Goal: Transaction & Acquisition: Obtain resource

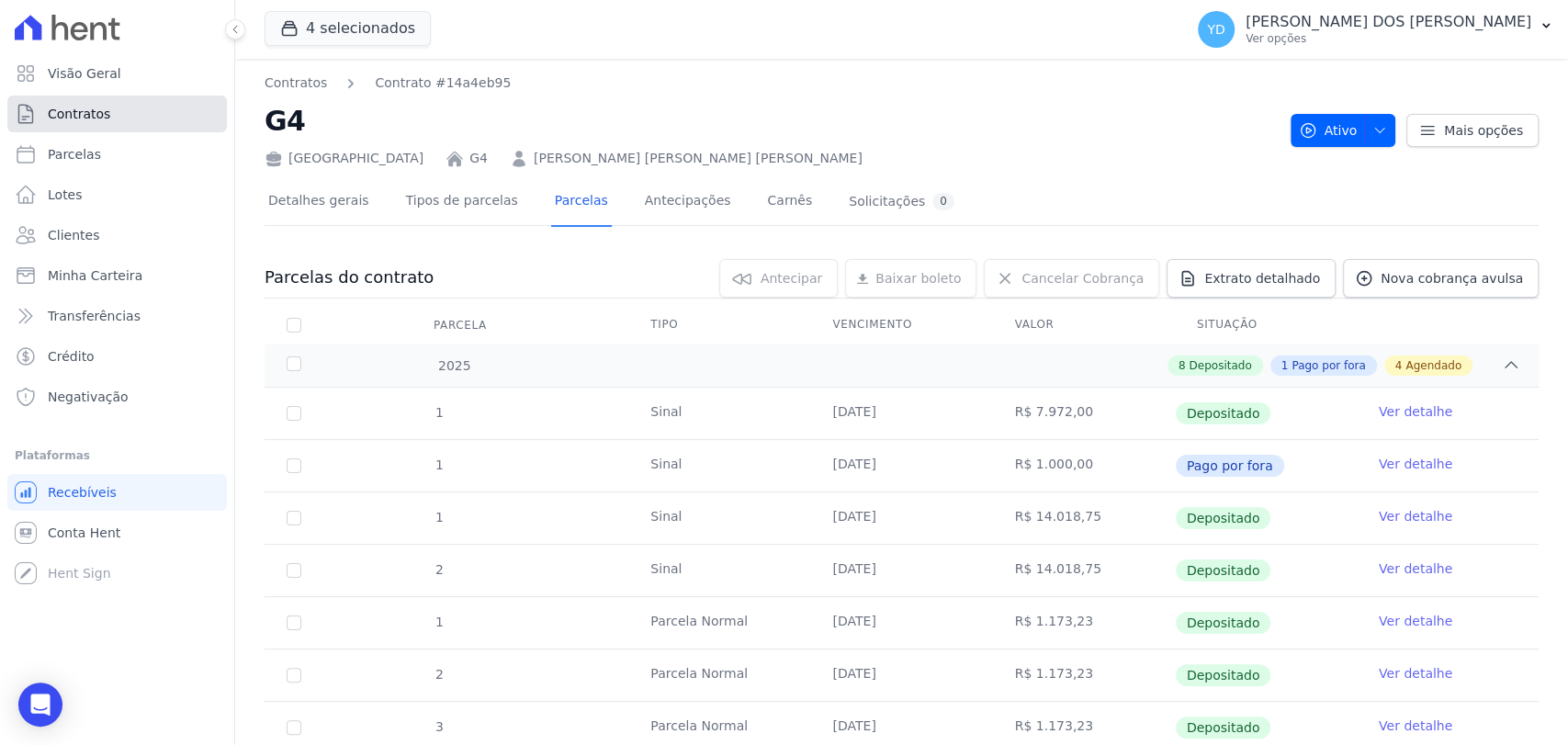
click at [113, 127] on link "Contratos" at bounding box center [117, 114] width 220 height 36
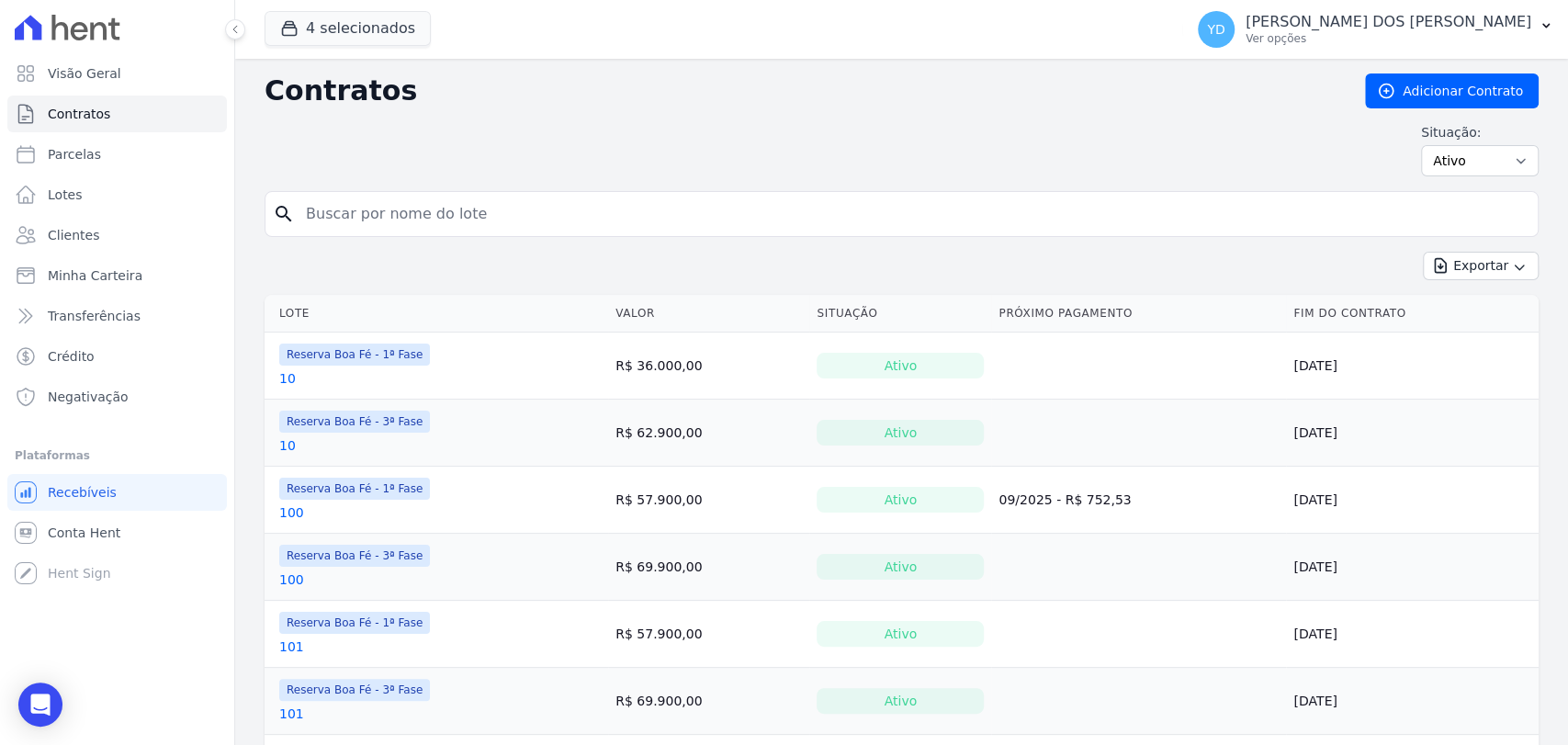
click at [363, 200] on input "search" at bounding box center [913, 214] width 1236 height 36
type input "A"
click at [363, 200] on input "A" at bounding box center [913, 214] width 1236 height 36
type input "A7"
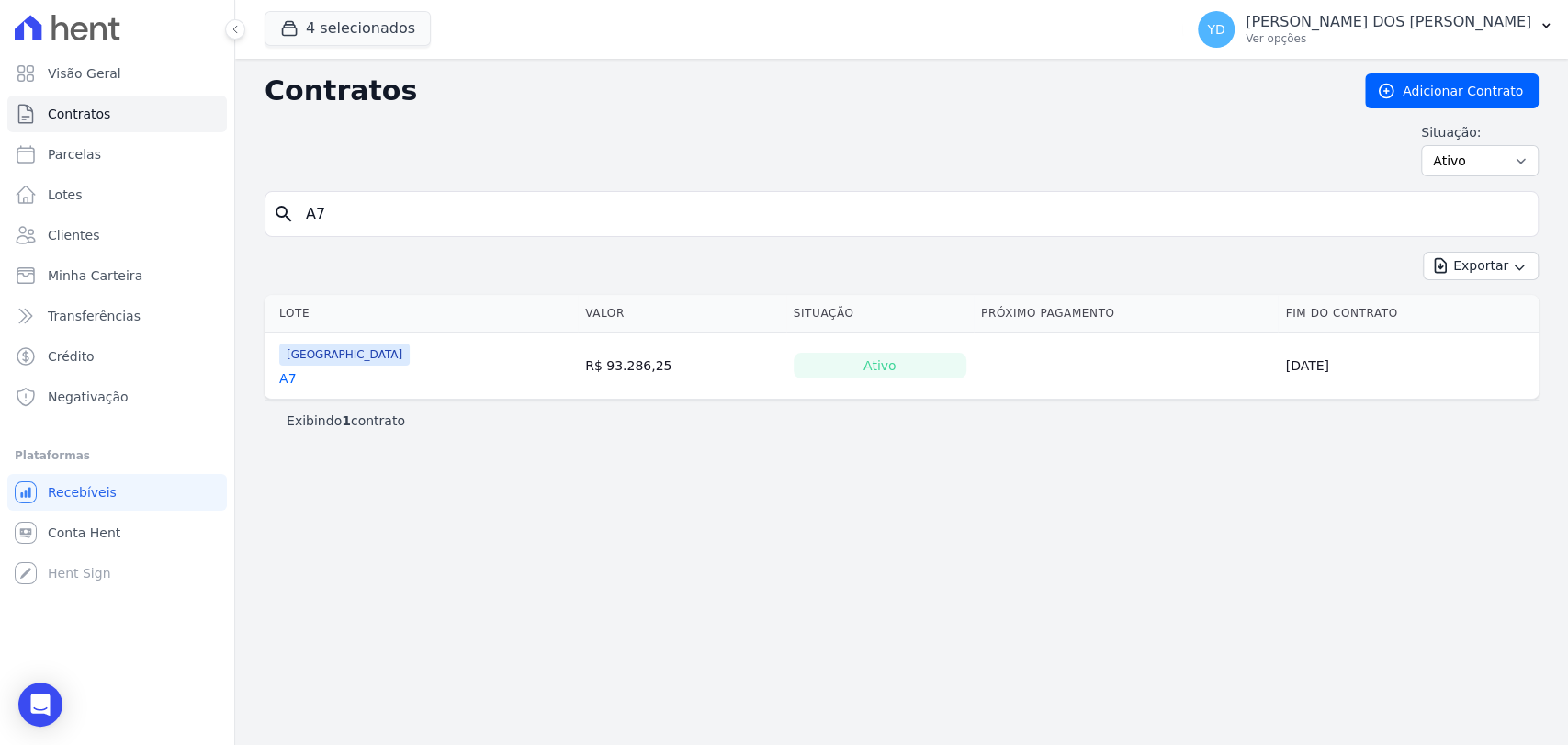
click at [286, 378] on link "A7" at bounding box center [286, 378] width 16 height 18
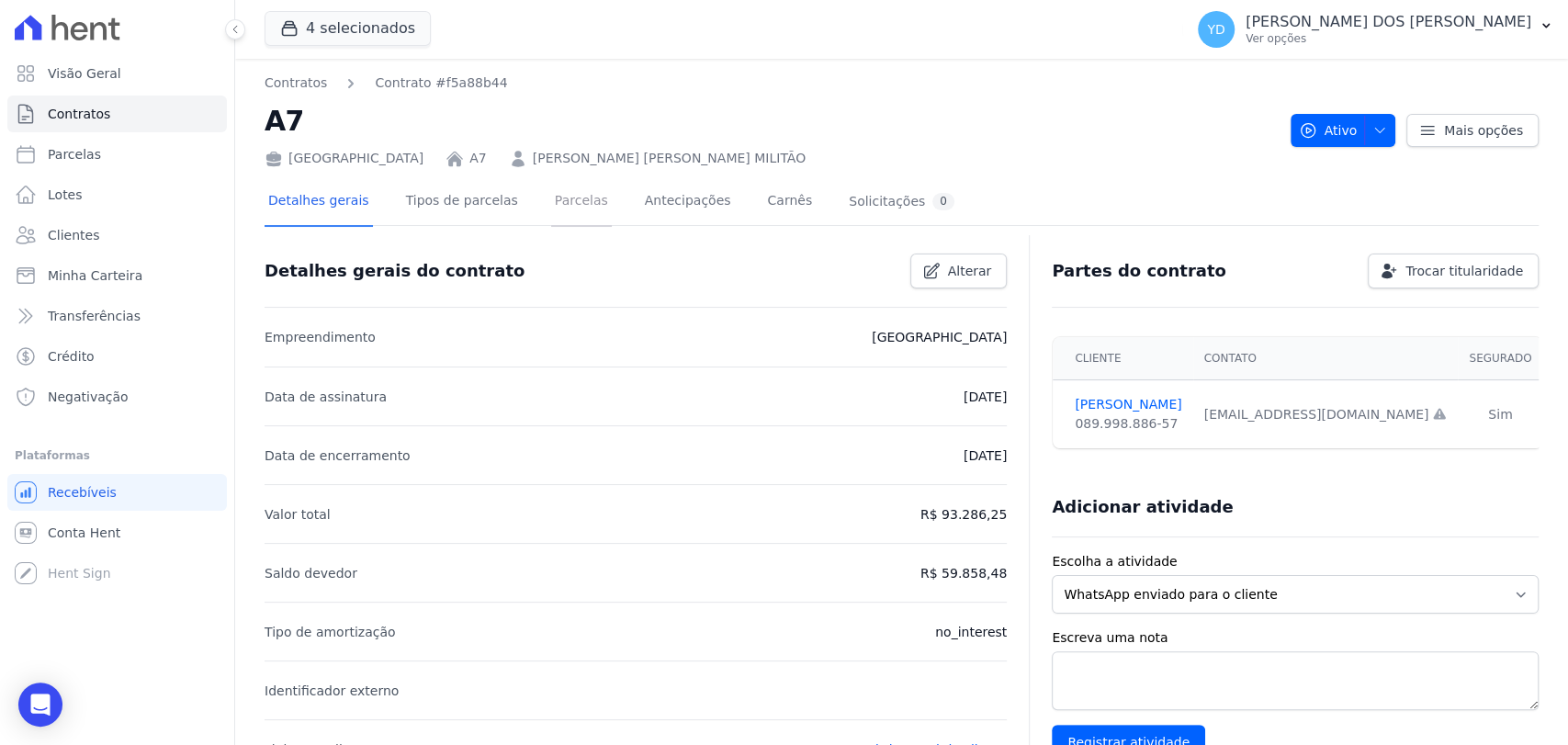
click at [553, 184] on link "Parcelas" at bounding box center [581, 202] width 60 height 49
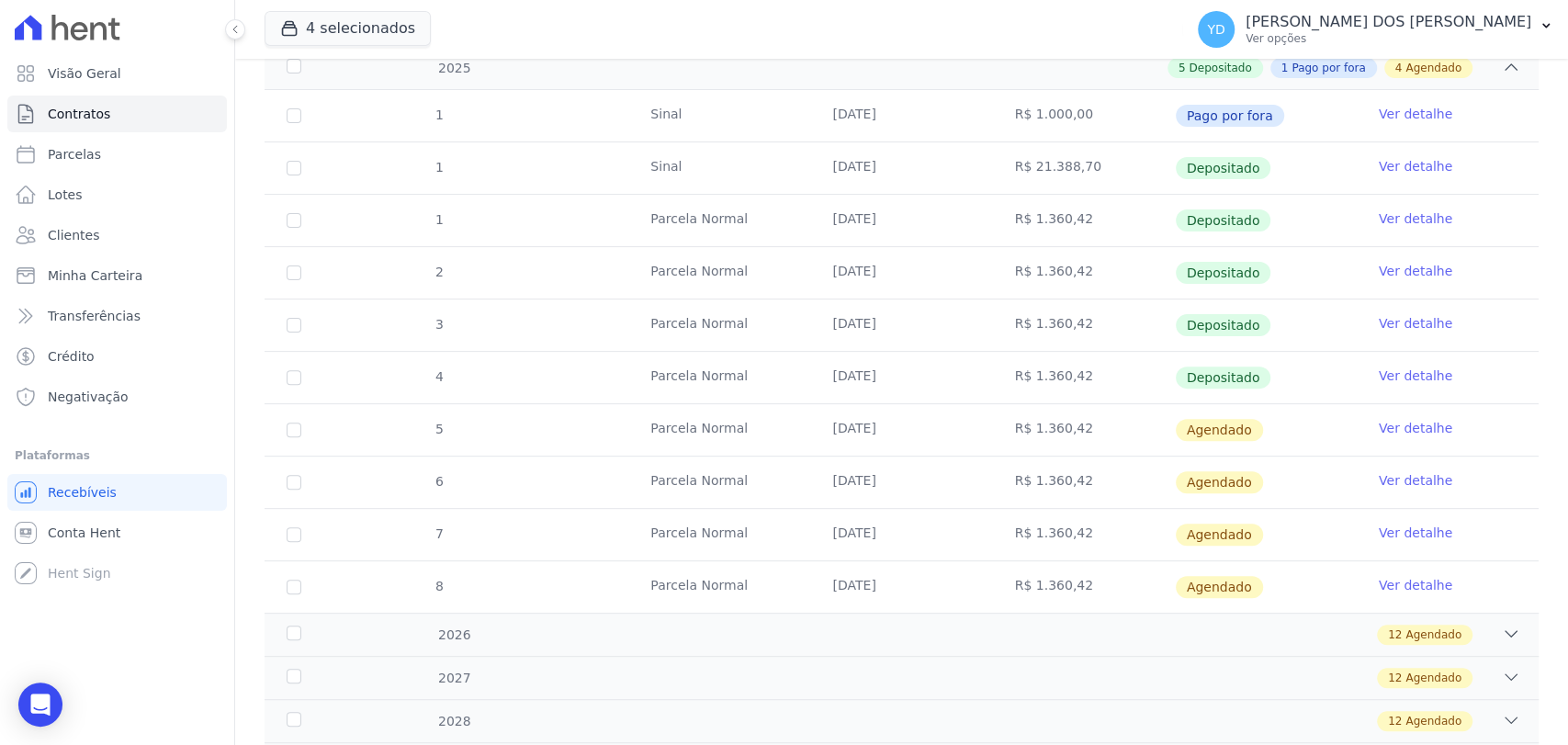
scroll to position [306, 0]
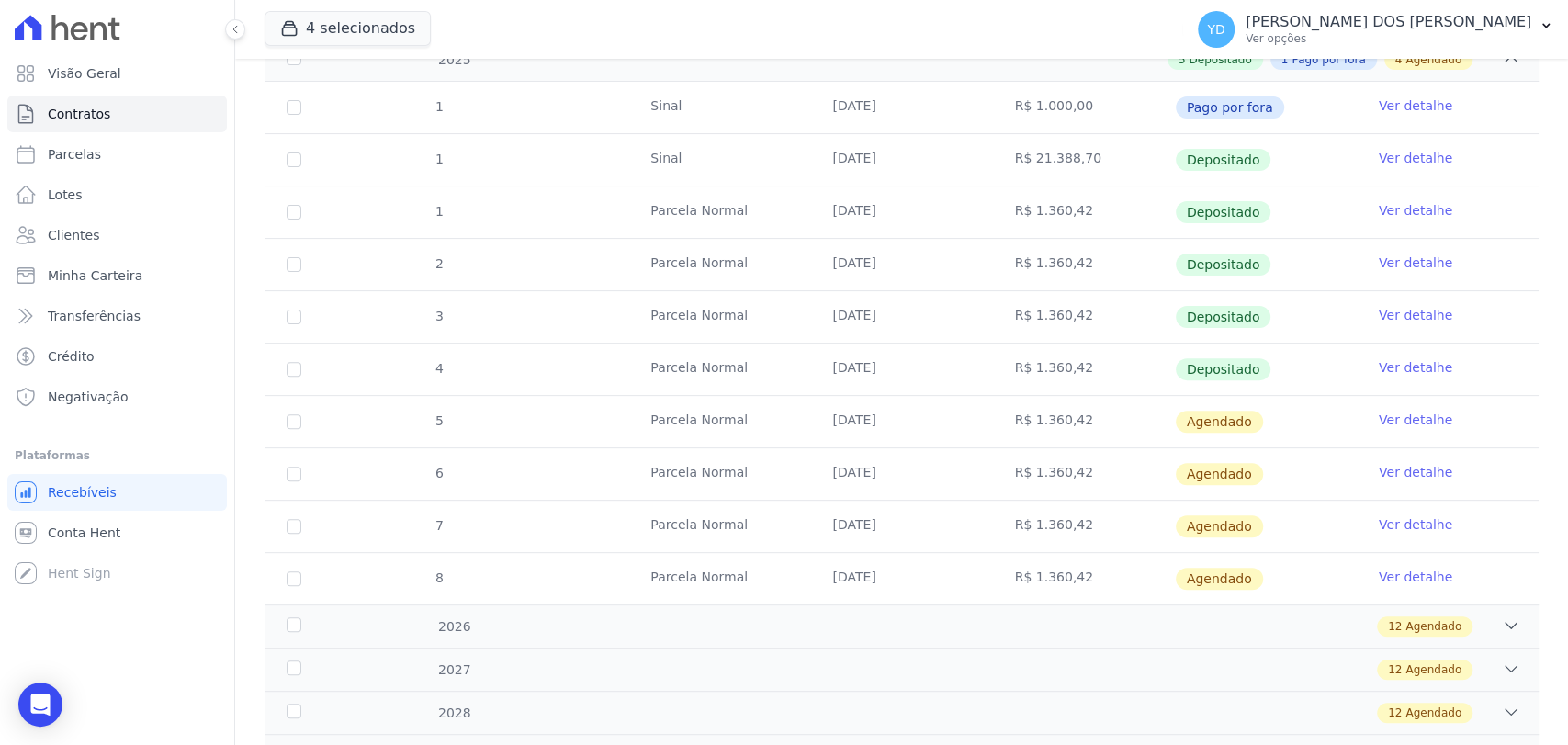
click at [1379, 412] on link "Ver detalhe" at bounding box center [1415, 419] width 74 height 18
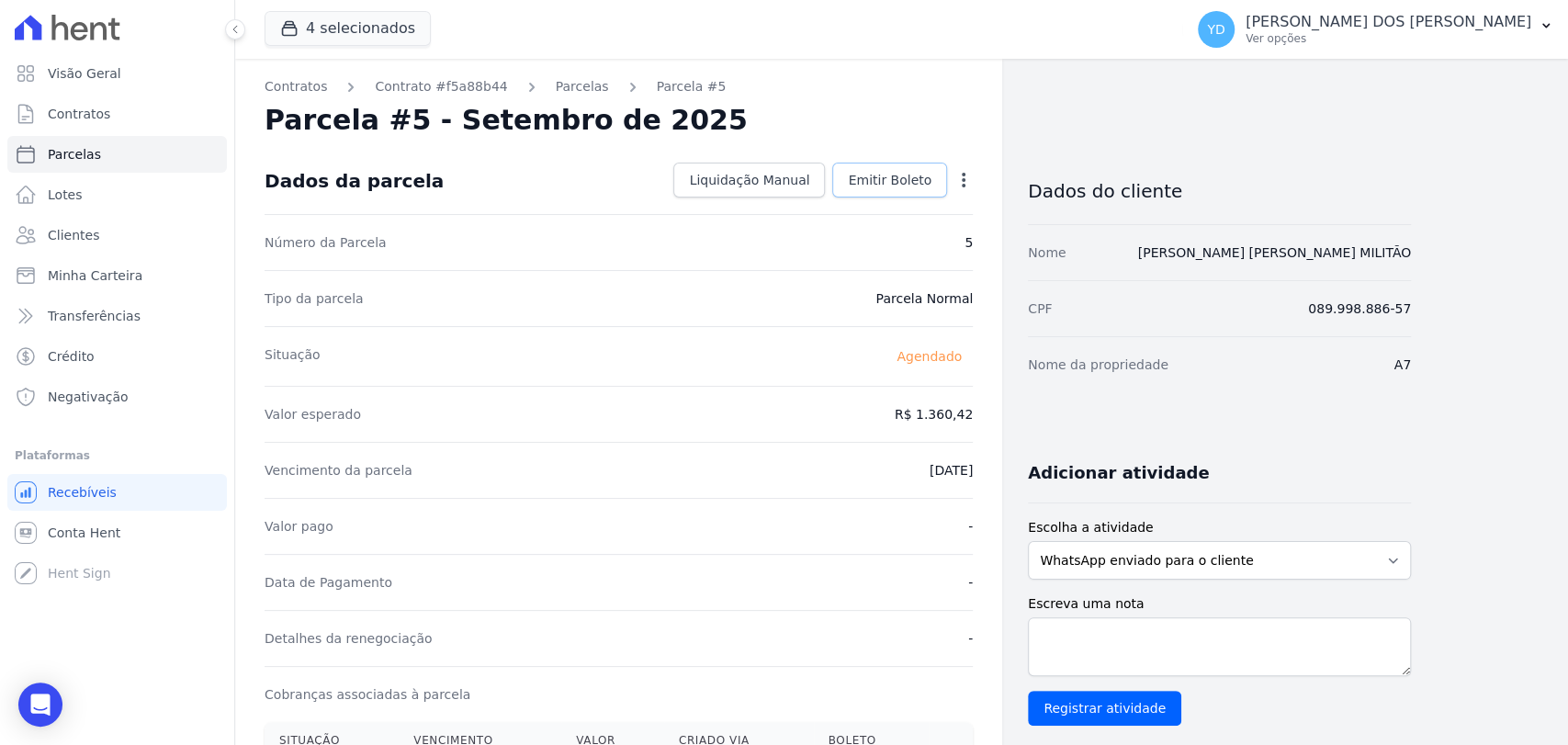
click at [882, 189] on link "Emitir Boleto" at bounding box center [889, 180] width 115 height 35
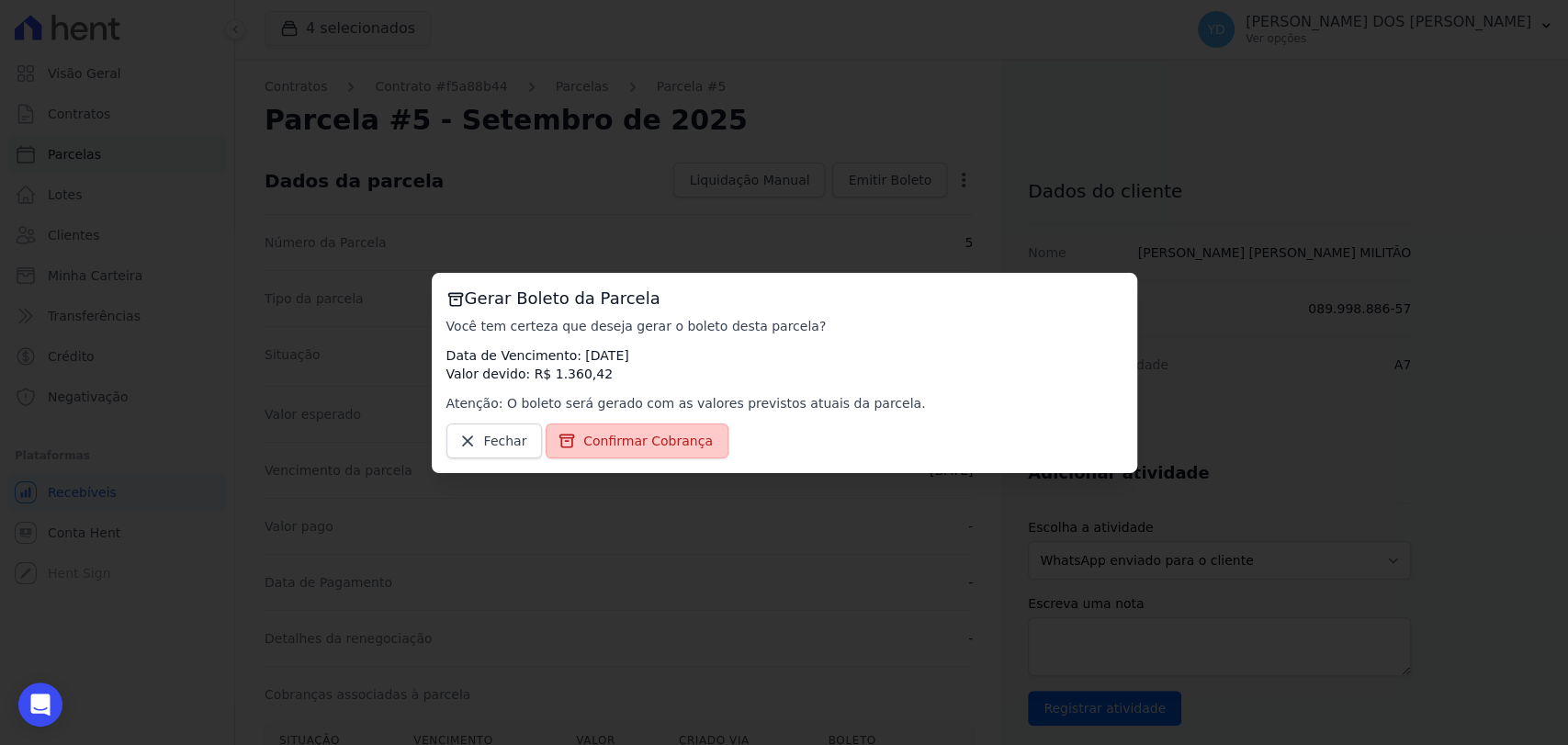
click at [603, 445] on span "Confirmar Cobrança" at bounding box center [648, 440] width 130 height 18
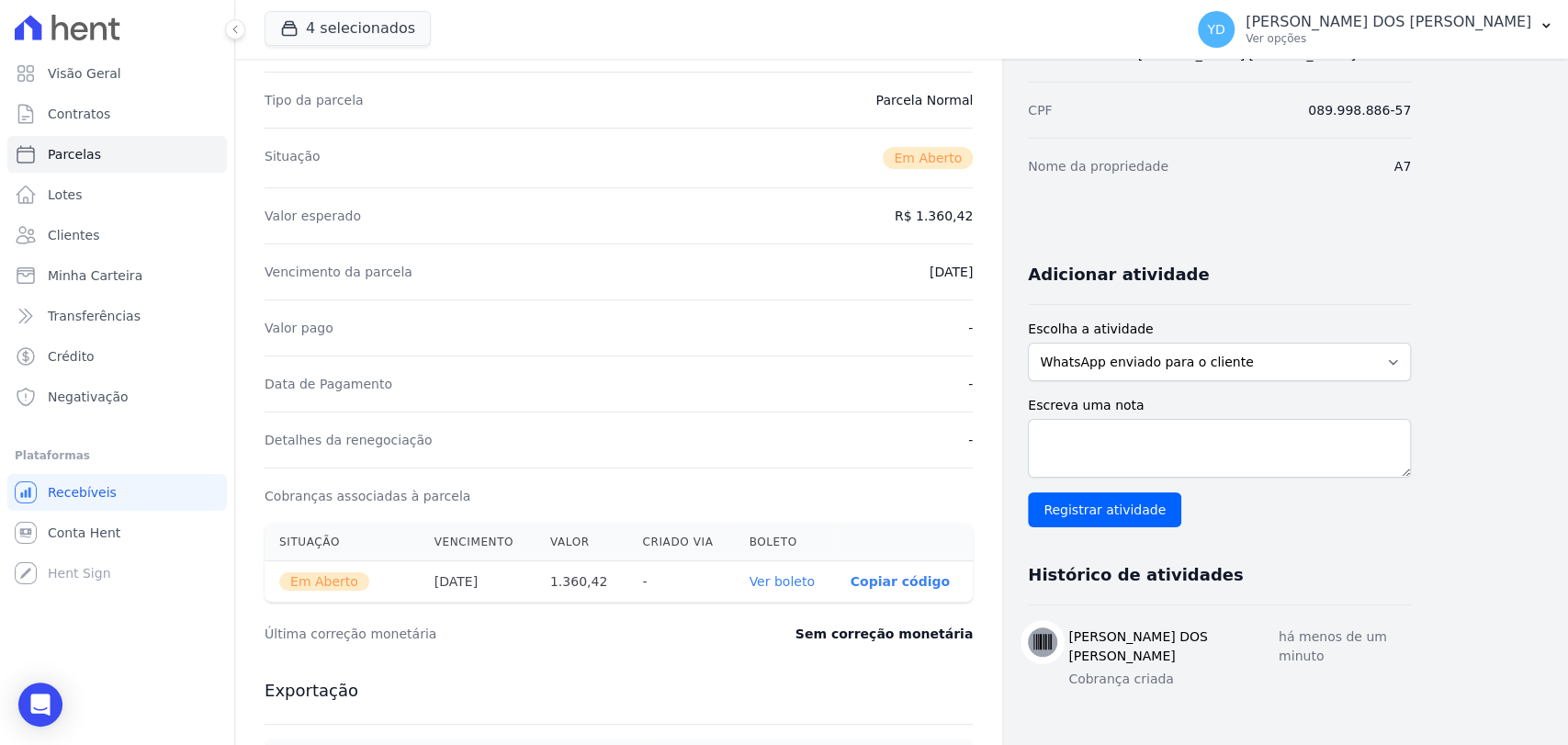
scroll to position [204, 0]
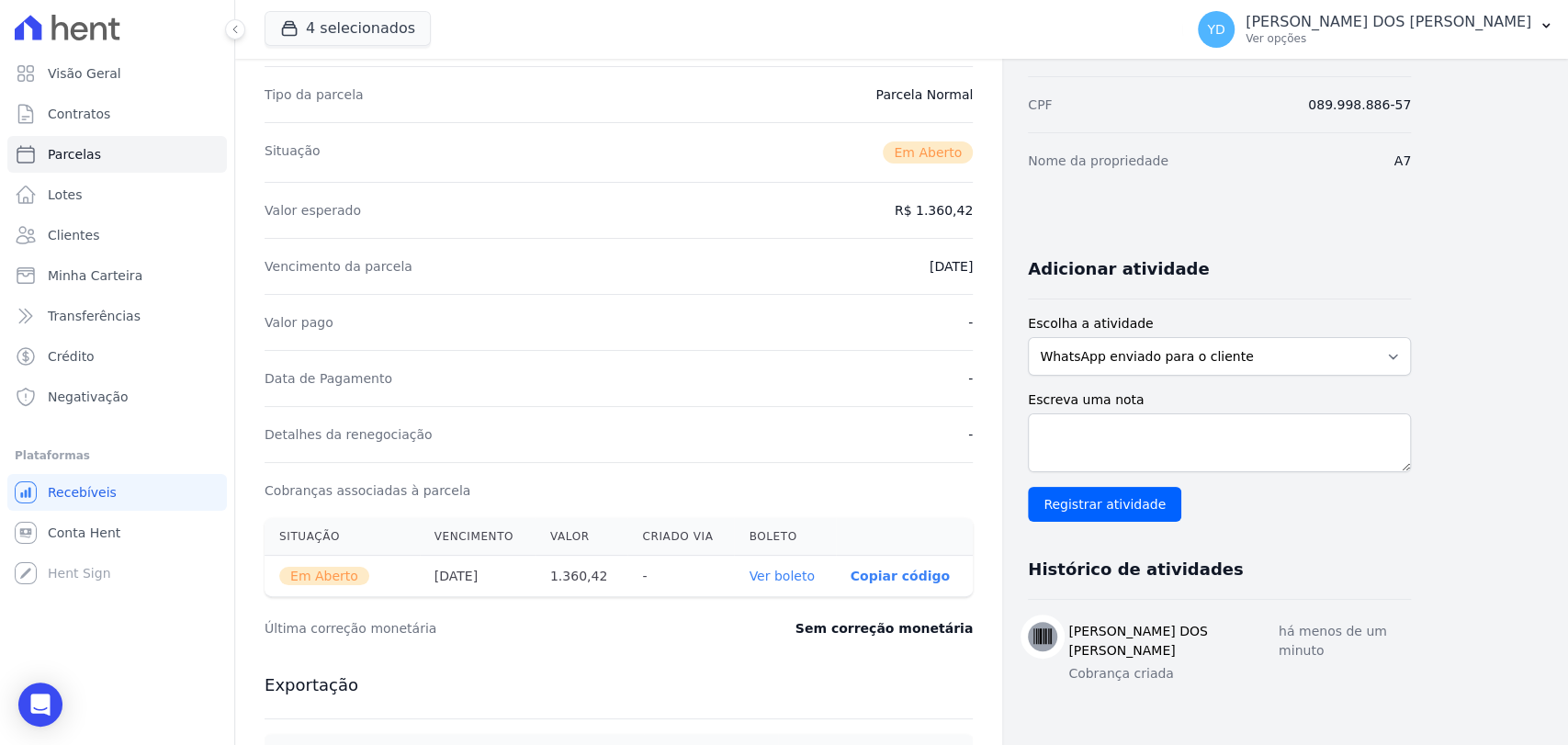
click at [794, 583] on link "Ver boleto" at bounding box center [781, 575] width 65 height 14
